Goal: Task Accomplishment & Management: Use online tool/utility

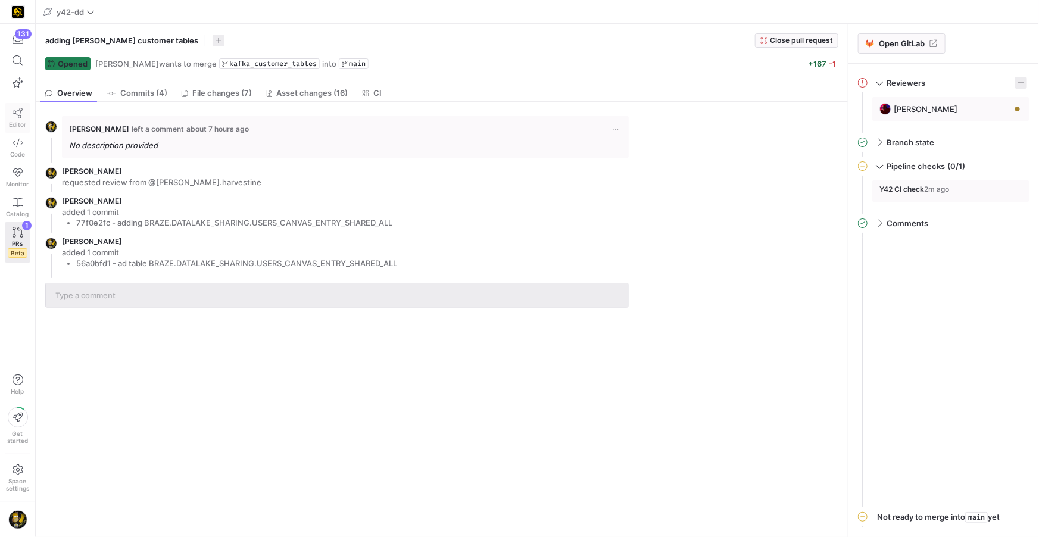
click at [15, 116] on icon at bounding box center [18, 113] width 11 height 11
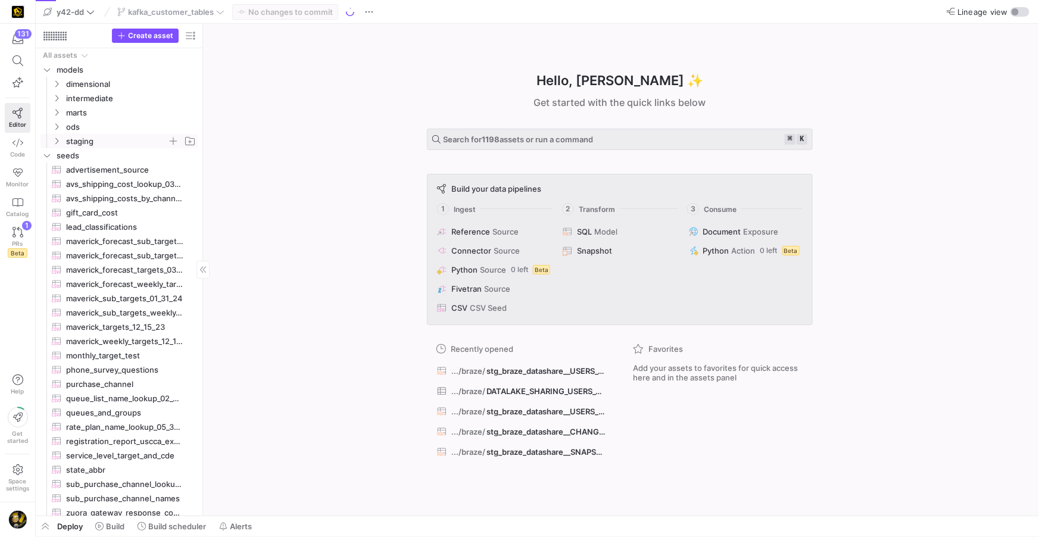
click at [56, 144] on icon "Press SPACE to select this row." at bounding box center [56, 141] width 8 height 7
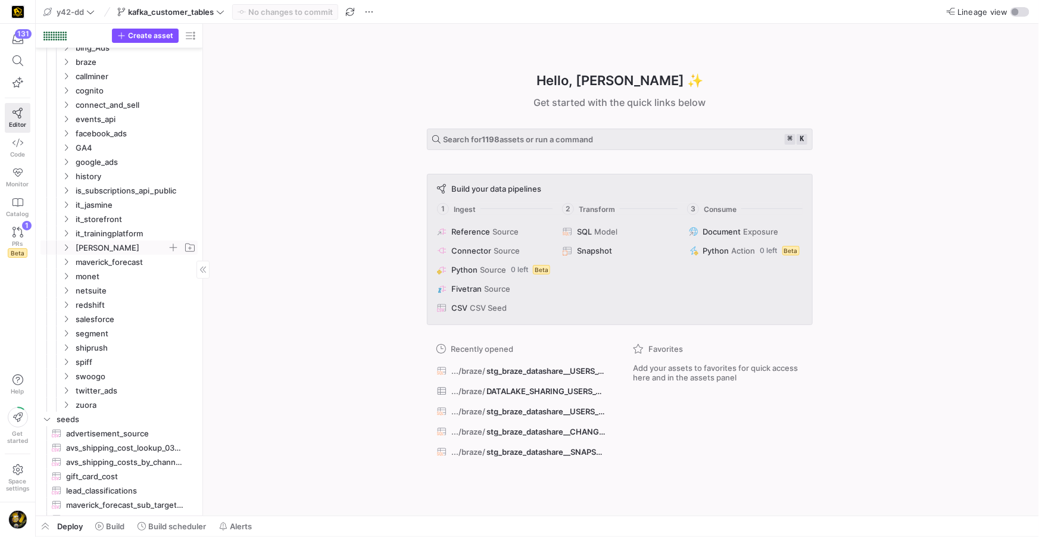
click at [63, 247] on icon "Press SPACE to select this row." at bounding box center [66, 247] width 8 height 7
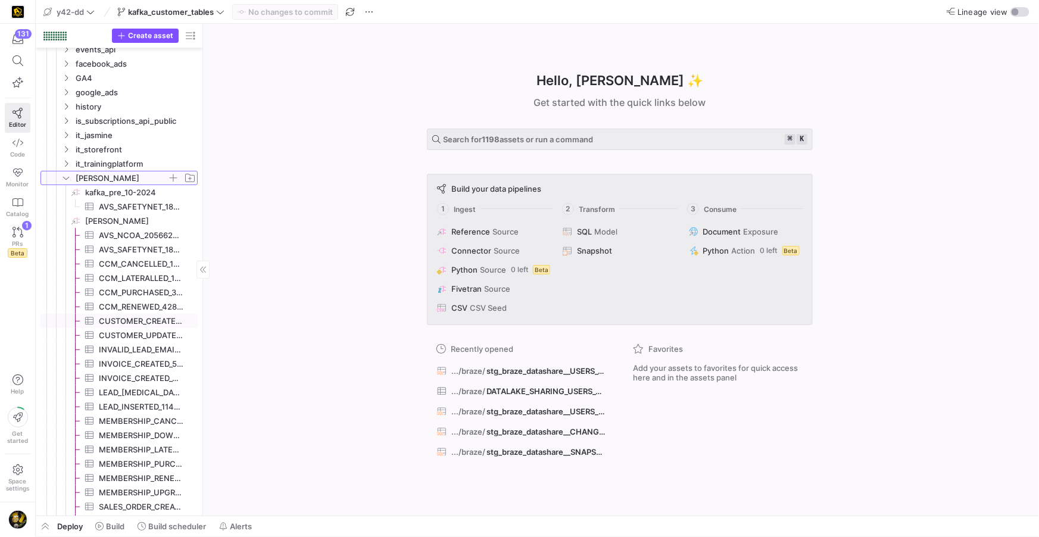
scroll to position [261, 0]
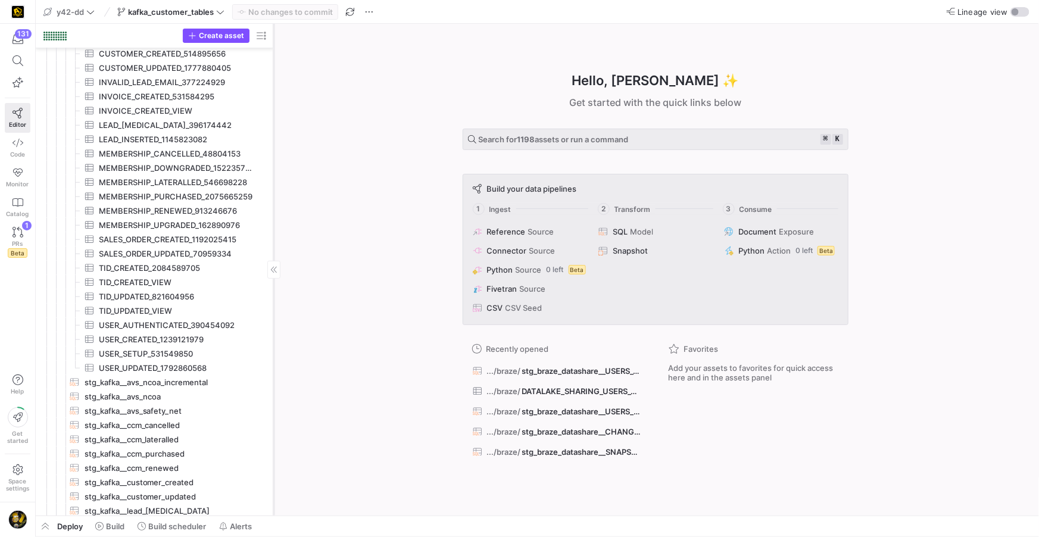
drag, startPoint x: 201, startPoint y: 344, endPoint x: 272, endPoint y: 343, distance: 70.9
click at [273, 343] on div at bounding box center [273, 270] width 1 height 492
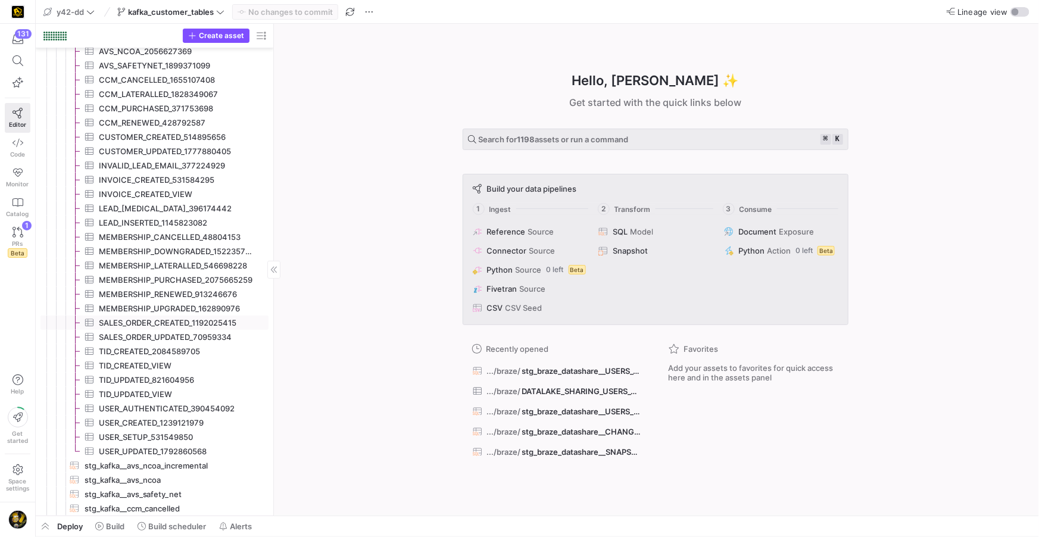
scroll to position [390, 0]
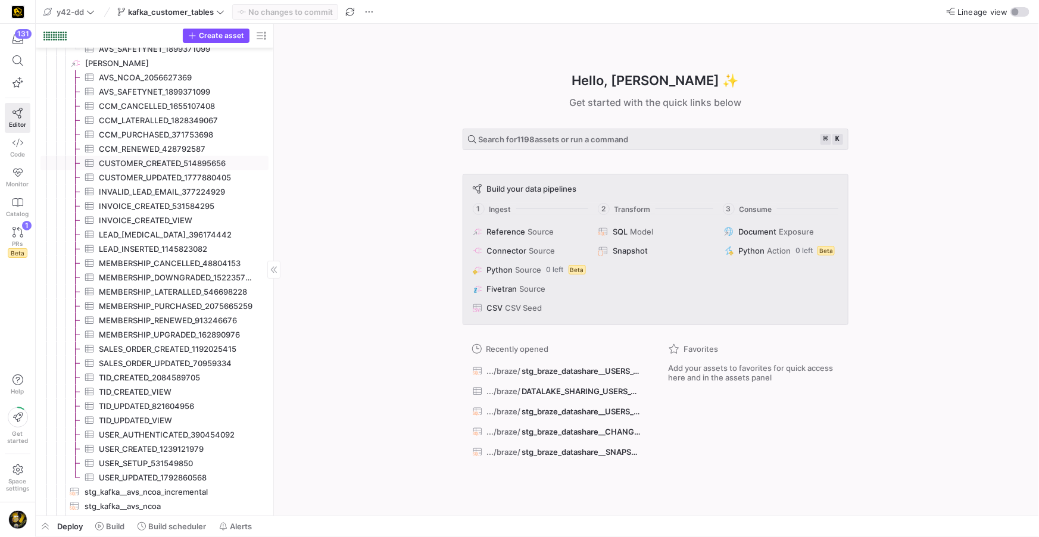
click at [191, 164] on span "CUSTOMER_CREATED_514895656​​​​​​​​​" at bounding box center [177, 164] width 156 height 14
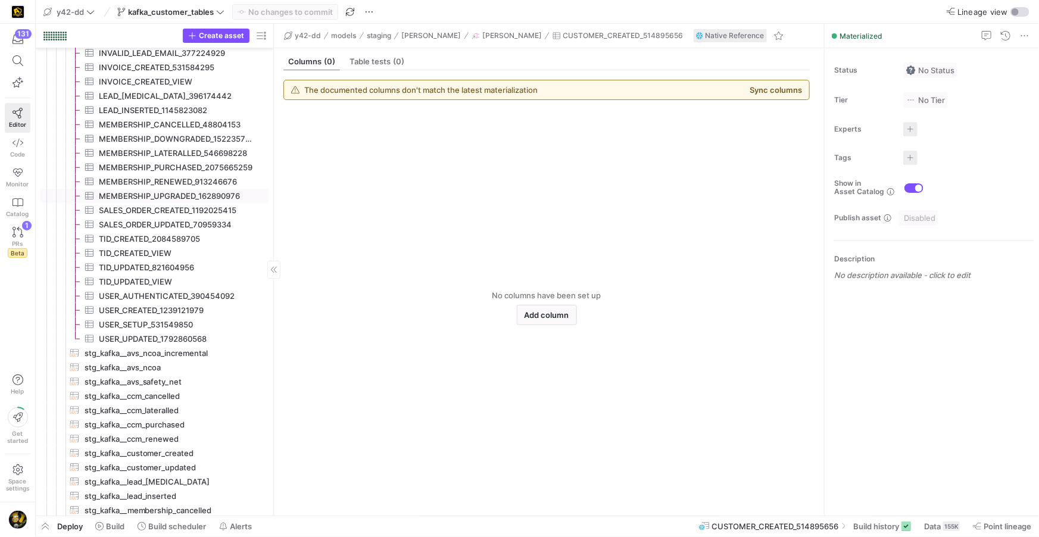
scroll to position [549, 0]
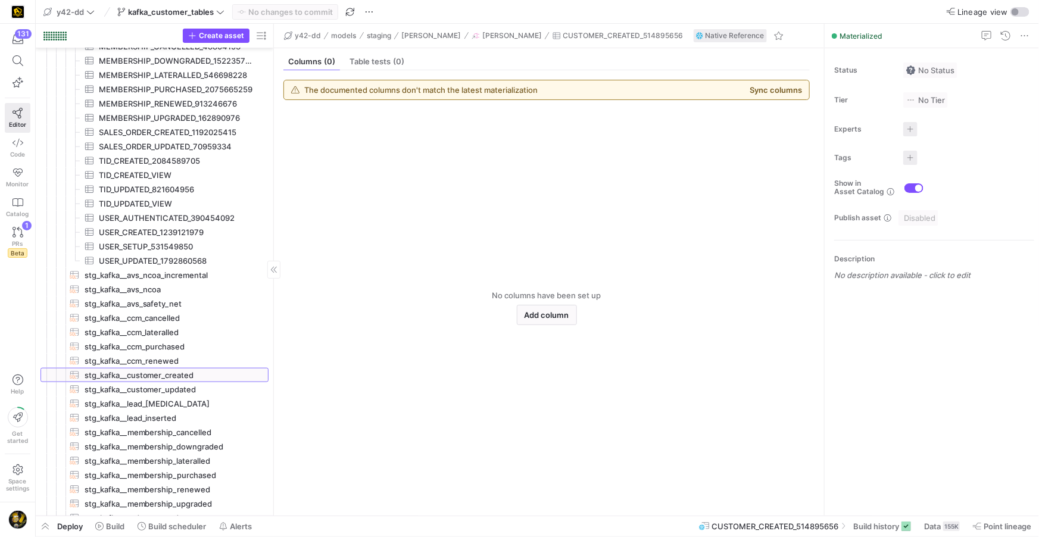
click at [175, 369] on span "stg_kafka__customer_created​​​​​​​​​​" at bounding box center [170, 376] width 170 height 14
click at [291, 64] on span "Query" at bounding box center [299, 62] width 23 height 8
